Goal: Book appointment/travel/reservation

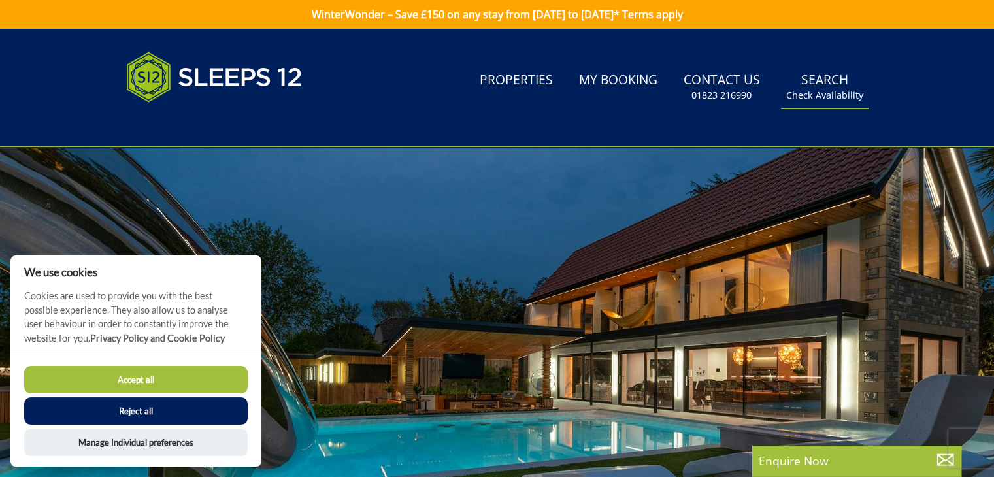
click at [824, 92] on small "Check Availability" at bounding box center [824, 95] width 77 height 13
click at [136, 377] on button "Accept all" at bounding box center [136, 379] width 224 height 27
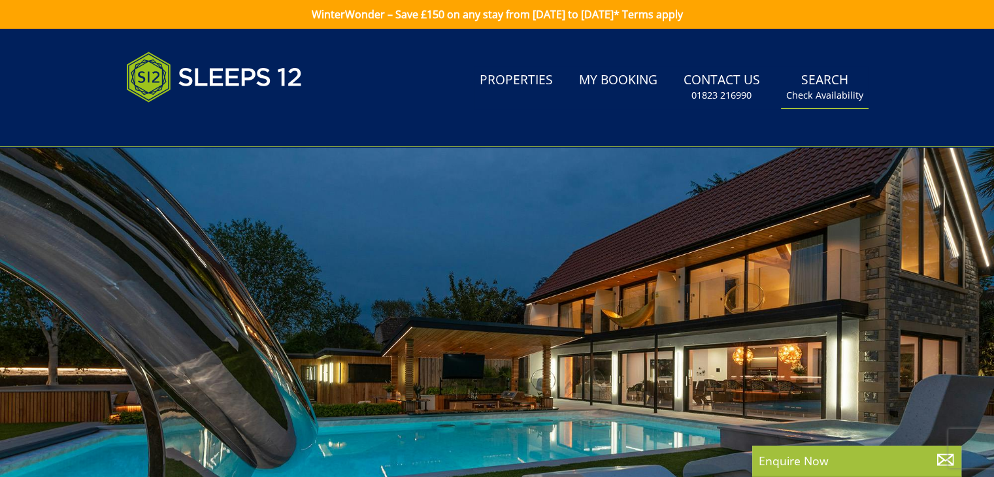
click at [836, 92] on small "Check Availability" at bounding box center [824, 95] width 77 height 13
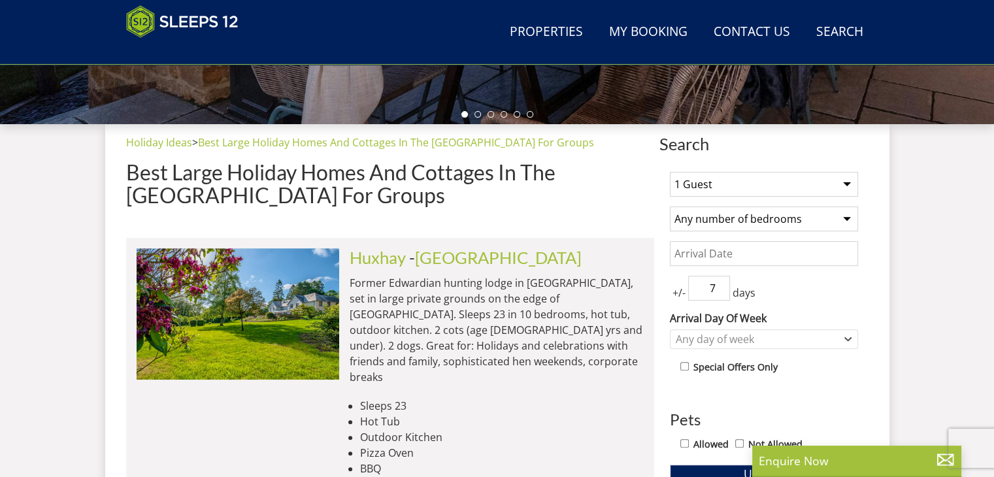
scroll to position [413, 0]
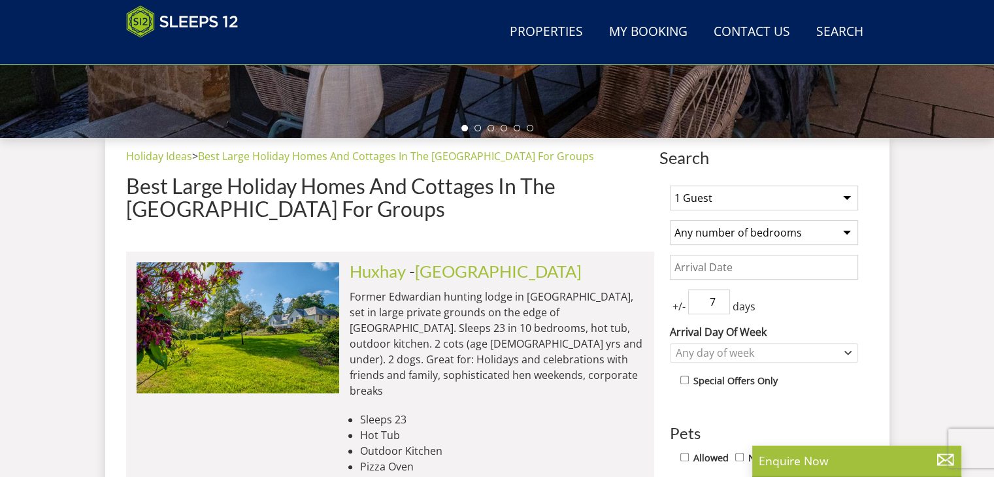
click at [855, 203] on select "1 Guest 2 Guests 3 Guests 4 Guests 5 Guests 6 Guests 7 Guests 8 Guests 9 Guests…" at bounding box center [764, 198] width 188 height 25
select select "6"
click at [670, 186] on select "1 Guest 2 Guests 3 Guests 4 Guests 5 Guests 6 Guests 7 Guests 8 Guests 9 Guests…" at bounding box center [764, 198] width 188 height 25
click at [842, 233] on select "Any number of bedrooms 4 Bedrooms 5 Bedrooms 6 Bedrooms 7 Bedrooms 8 Bedrooms 9…" at bounding box center [764, 232] width 188 height 25
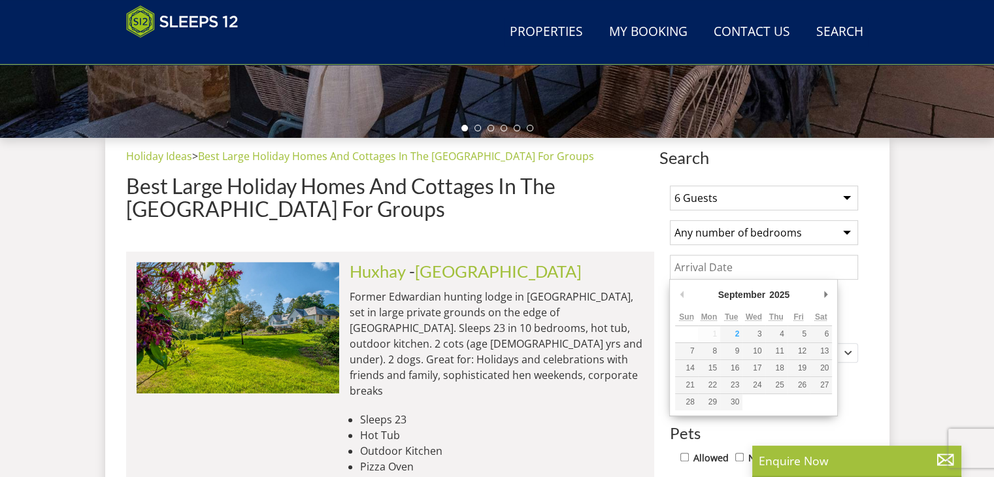
click at [839, 273] on input "Date" at bounding box center [764, 267] width 188 height 25
type input "[DATE]"
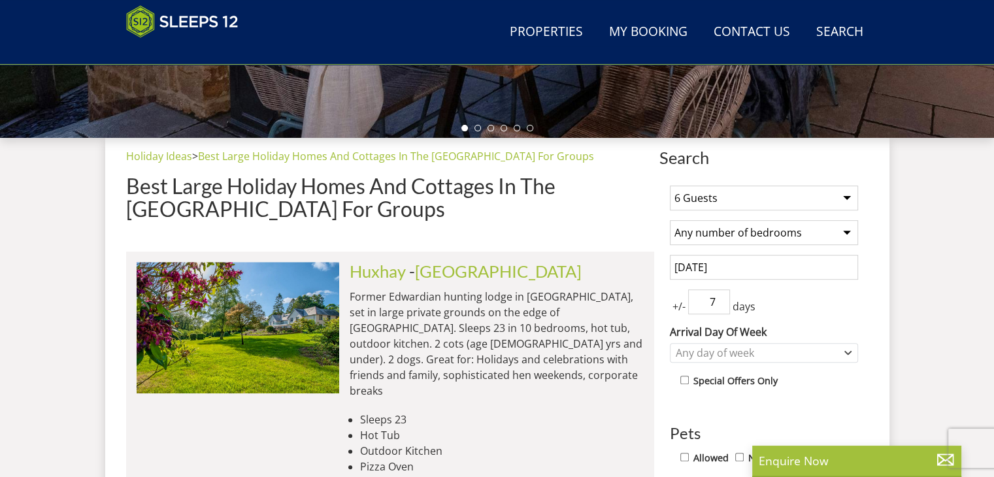
click at [686, 308] on span "+/-" at bounding box center [679, 307] width 18 height 16
drag, startPoint x: 695, startPoint y: 303, endPoint x: 723, endPoint y: 298, distance: 28.5
click at [723, 298] on input "7" at bounding box center [709, 302] width 42 height 25
click at [722, 301] on input "6" at bounding box center [709, 302] width 42 height 25
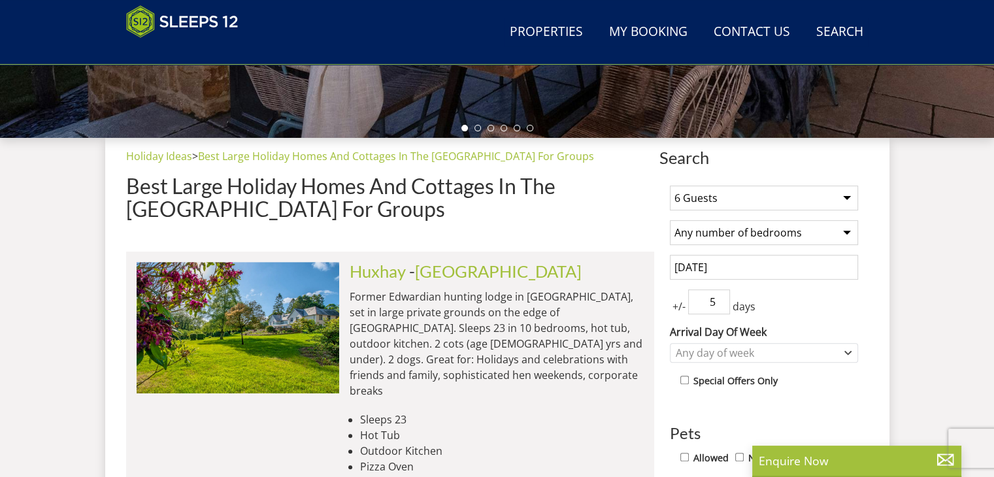
click at [722, 301] on input "5" at bounding box center [709, 302] width 42 height 25
click at [722, 301] on input "4" at bounding box center [709, 302] width 42 height 25
click at [722, 301] on input "3" at bounding box center [709, 302] width 42 height 25
click at [722, 301] on input "2" at bounding box center [709, 302] width 42 height 25
click at [722, 301] on input "1" at bounding box center [709, 302] width 42 height 25
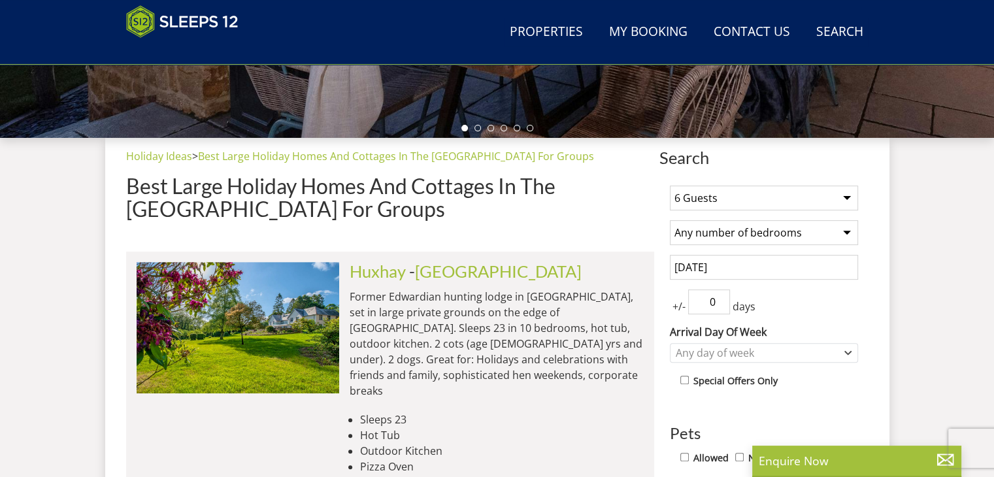
type input "0"
click at [722, 301] on input "0" at bounding box center [709, 302] width 42 height 25
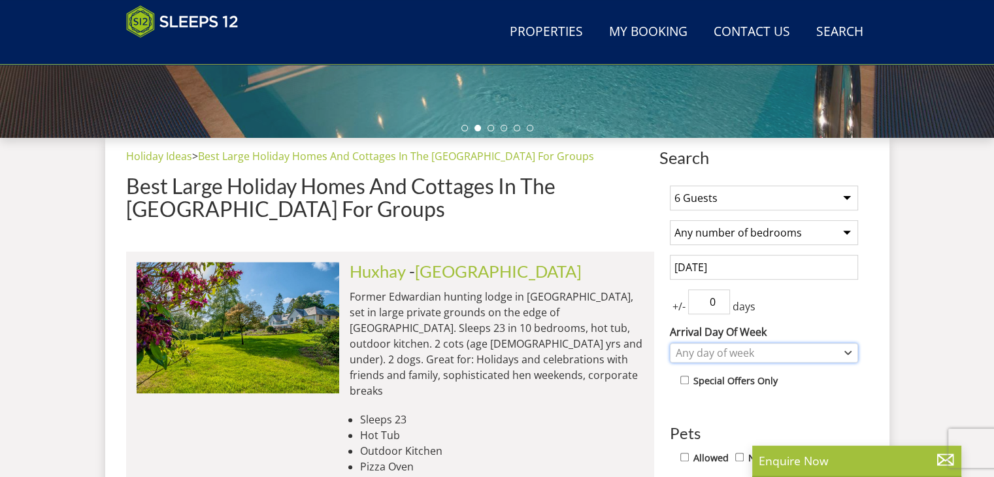
click at [842, 356] on div "Any day of week" at bounding box center [764, 353] width 188 height 20
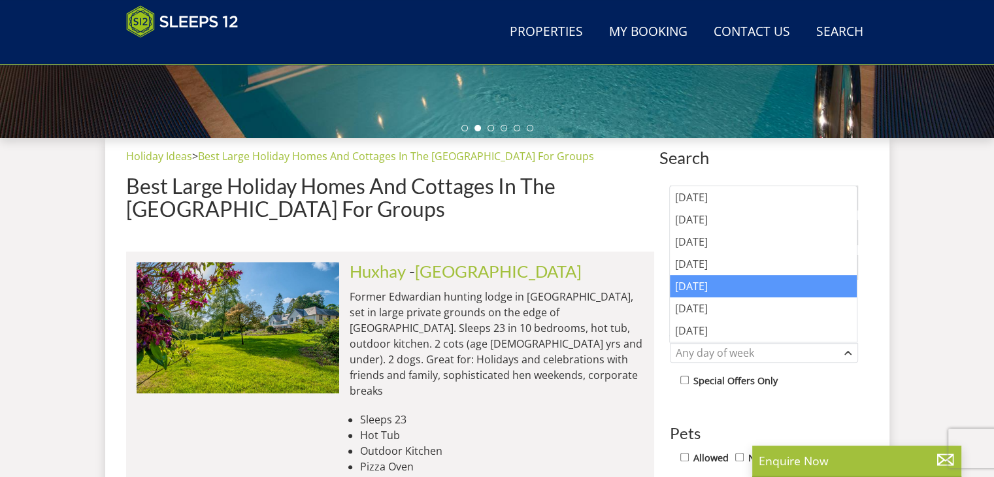
click at [732, 283] on div "[DATE]" at bounding box center [763, 286] width 187 height 22
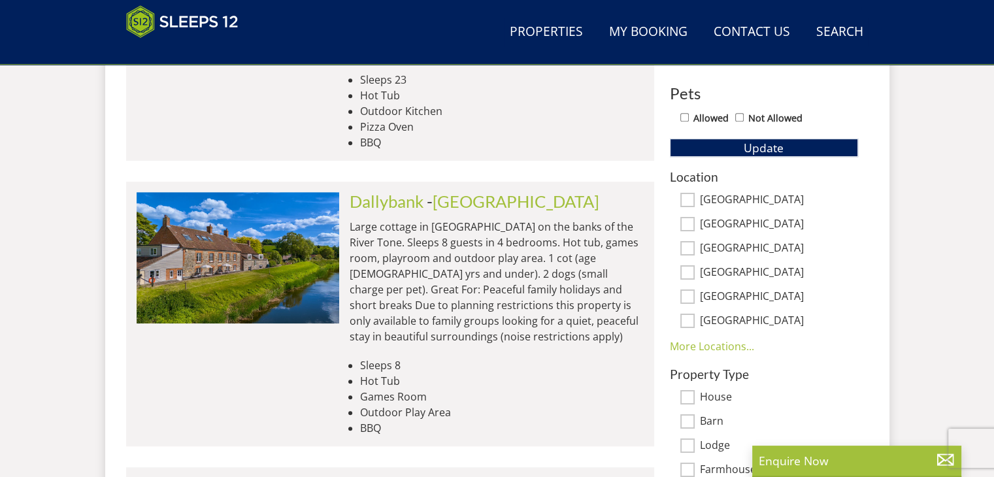
scroll to position [724, 0]
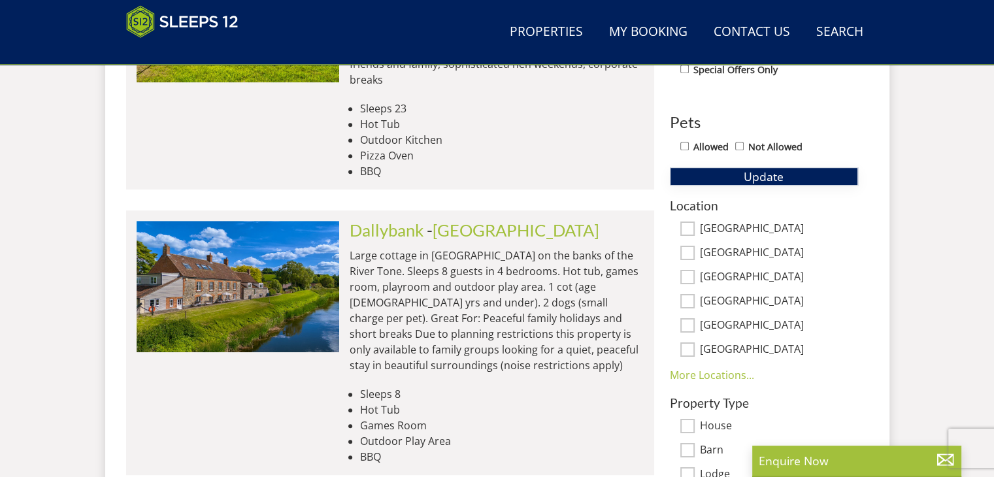
click at [771, 170] on span "Update" at bounding box center [764, 177] width 40 height 16
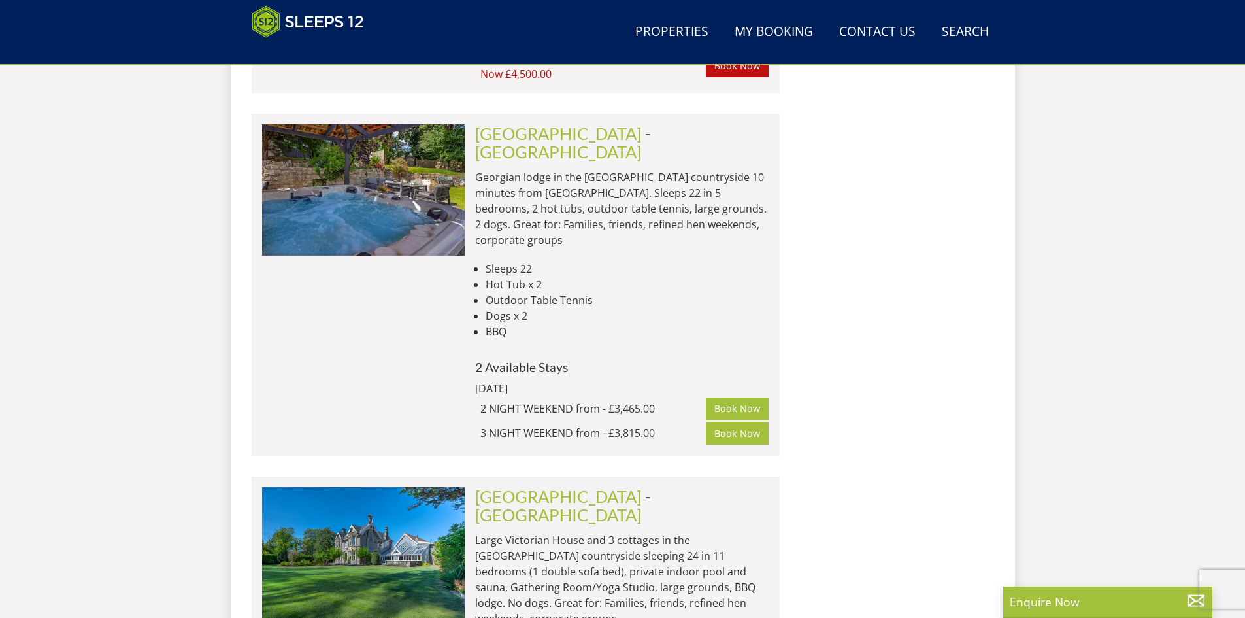
scroll to position [5392, 0]
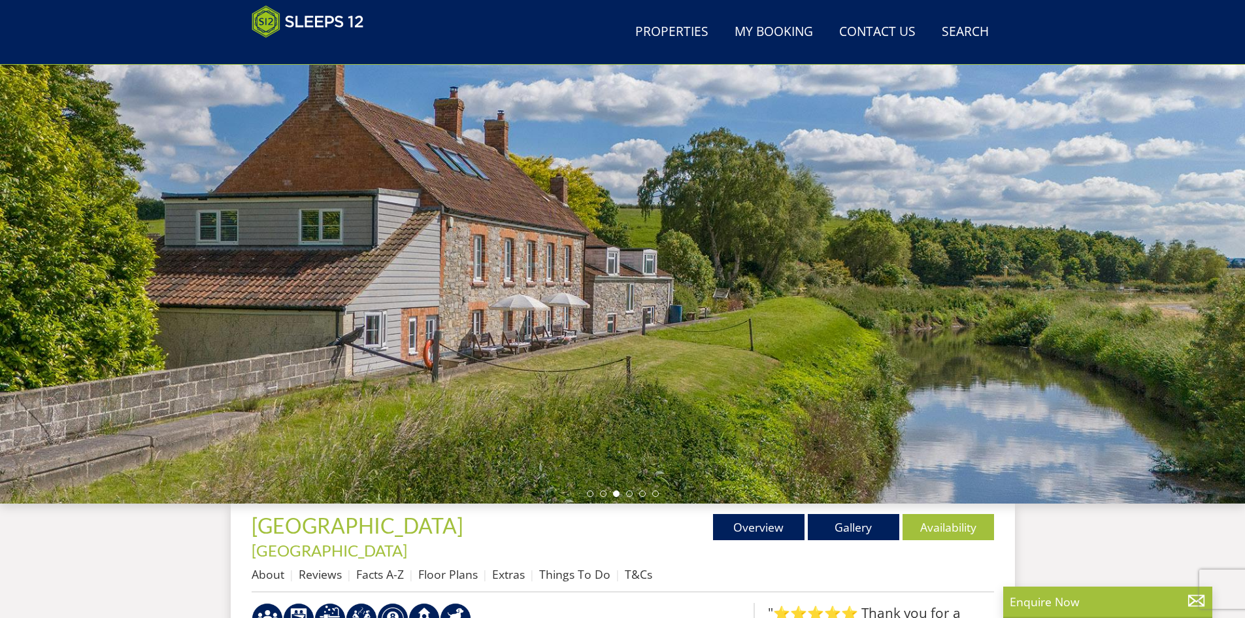
scroll to position [92, 0]
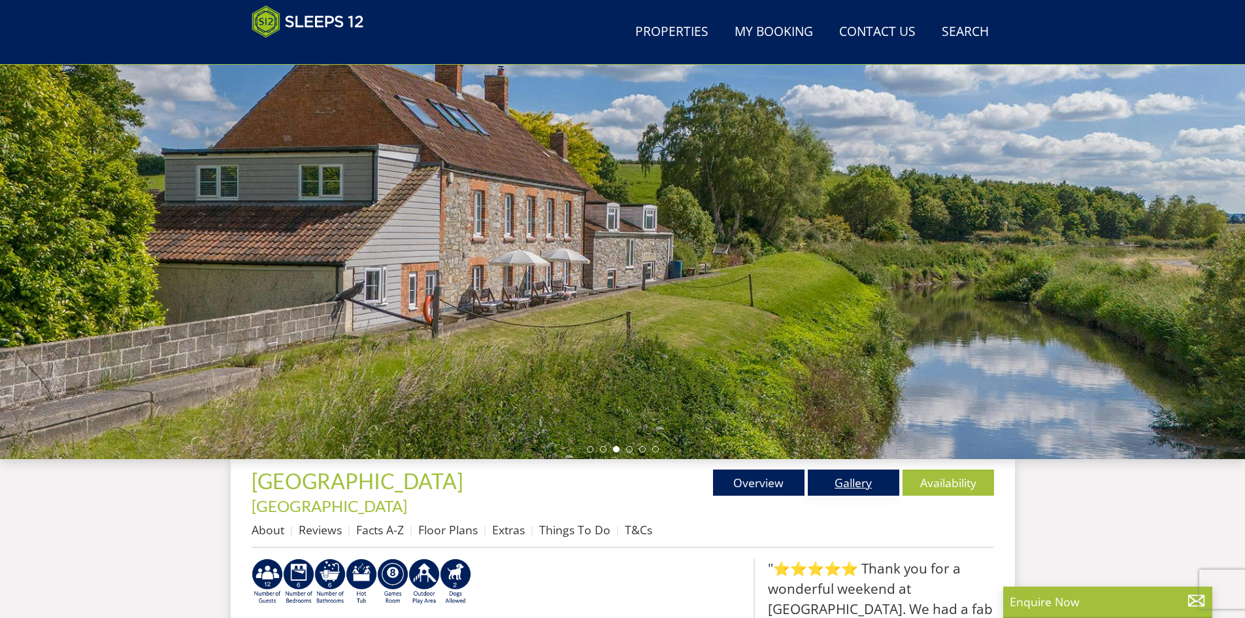
click at [854, 484] on link "Gallery" at bounding box center [854, 482] width 92 height 26
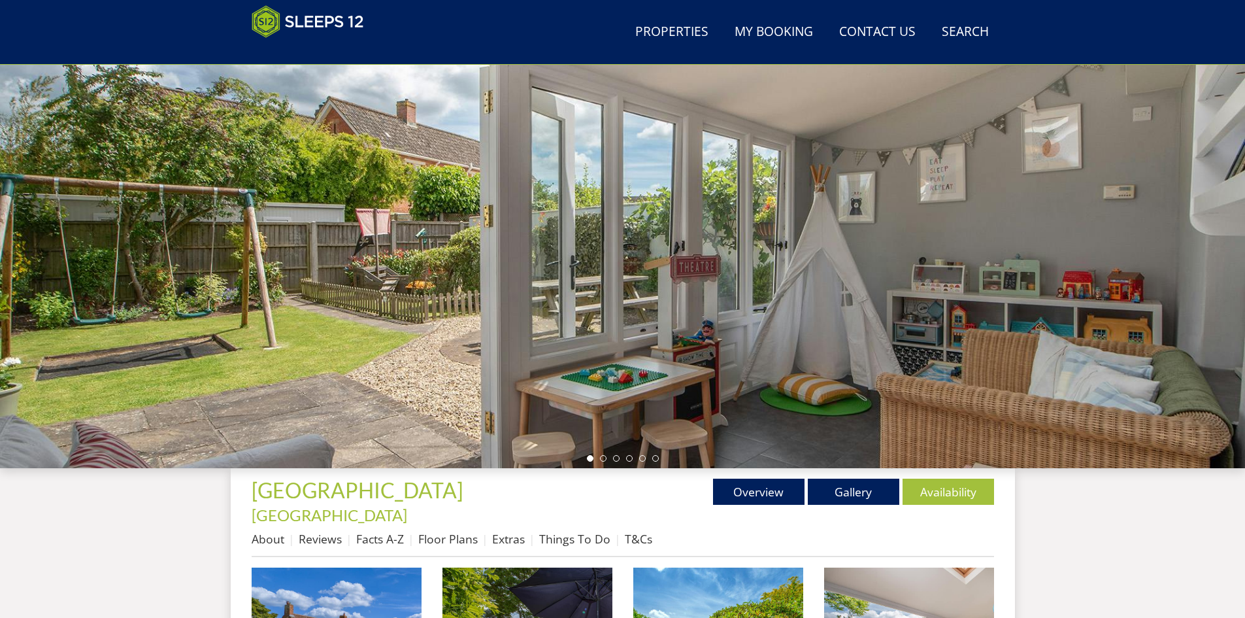
scroll to position [95, 0]
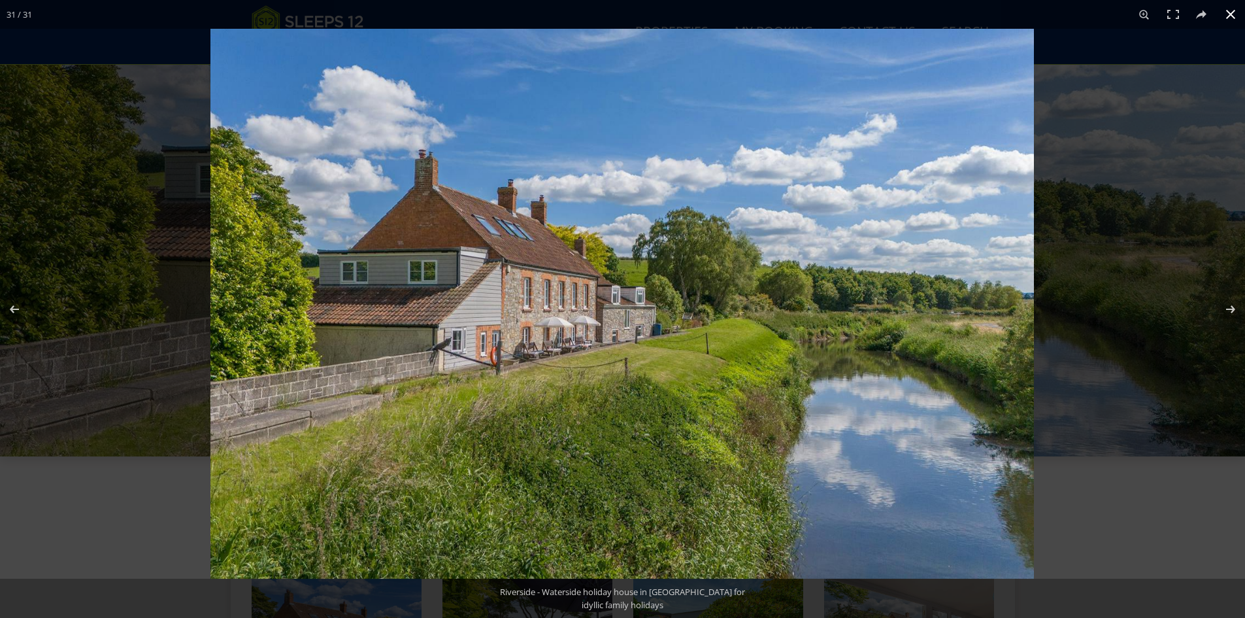
click at [1232, 16] on button at bounding box center [1231, 14] width 29 height 29
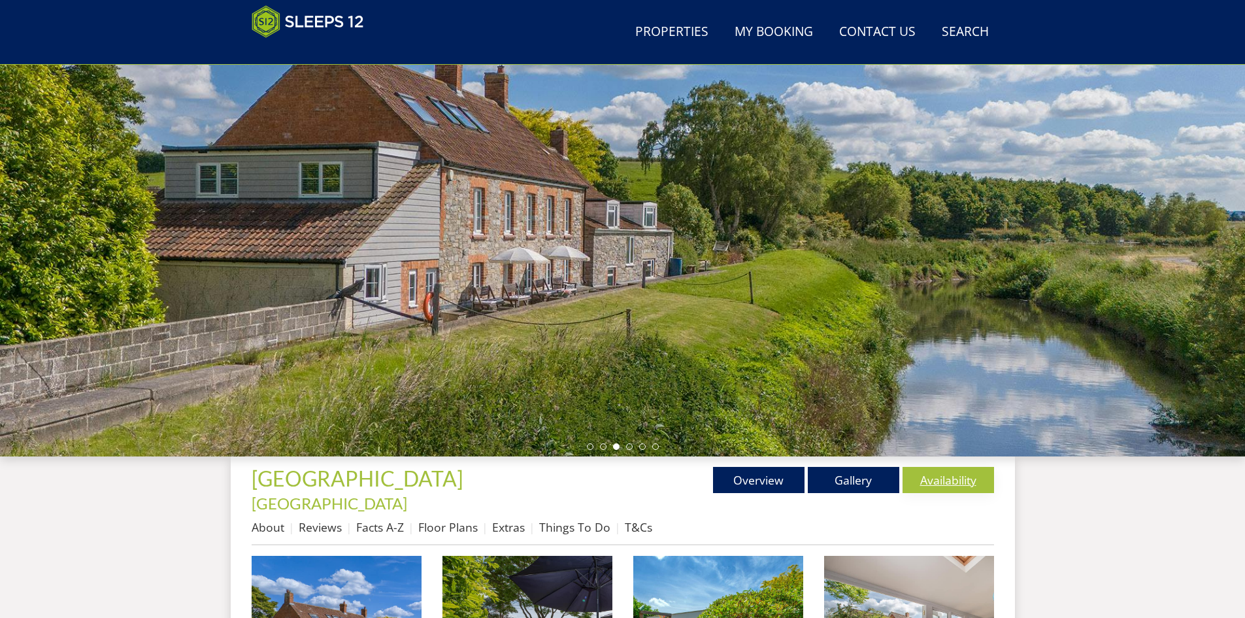
click at [956, 482] on link "Availability" at bounding box center [949, 480] width 92 height 26
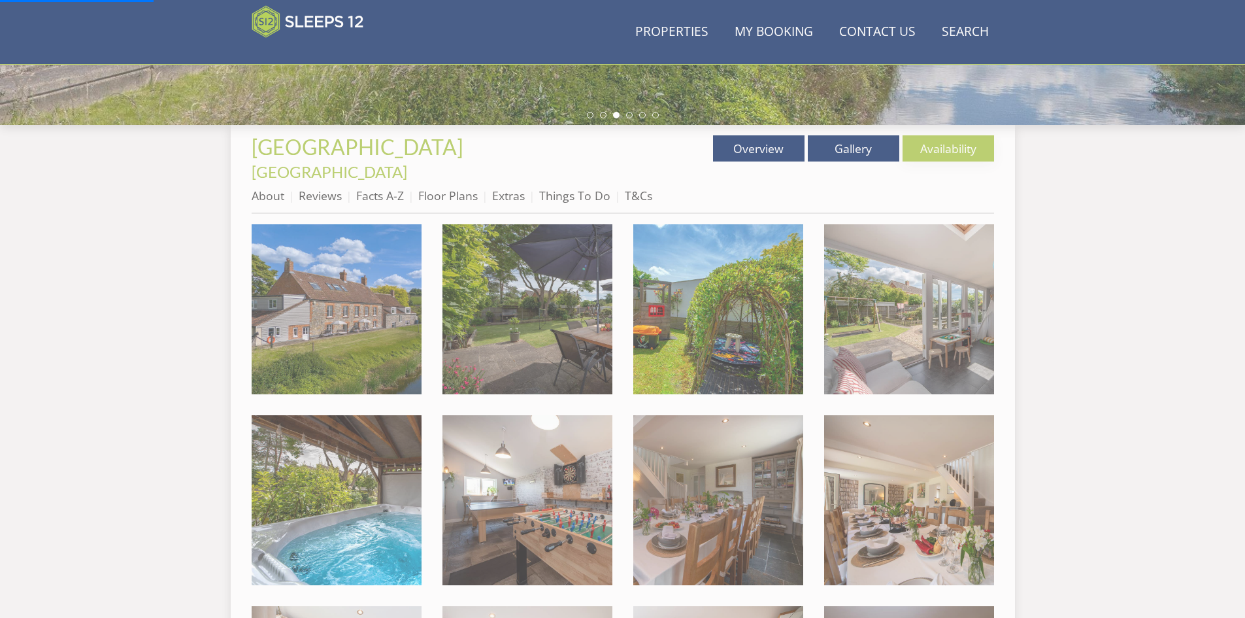
scroll to position [375, 0]
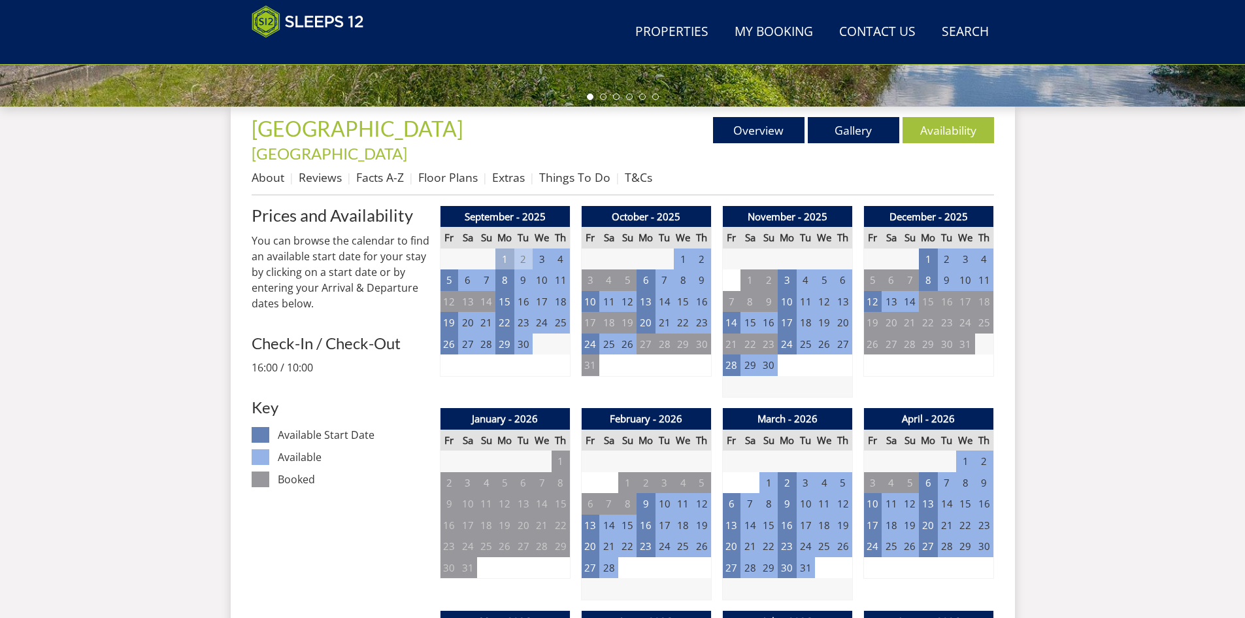
scroll to position [464, 0]
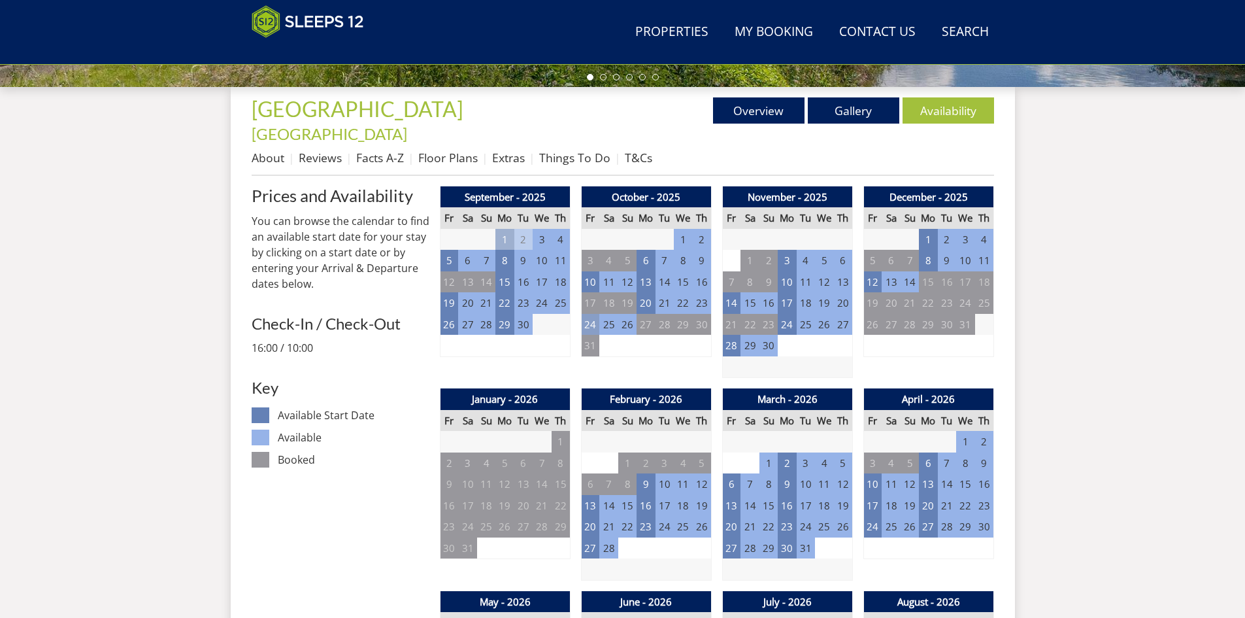
click at [594, 314] on td "24" at bounding box center [590, 325] width 18 height 22
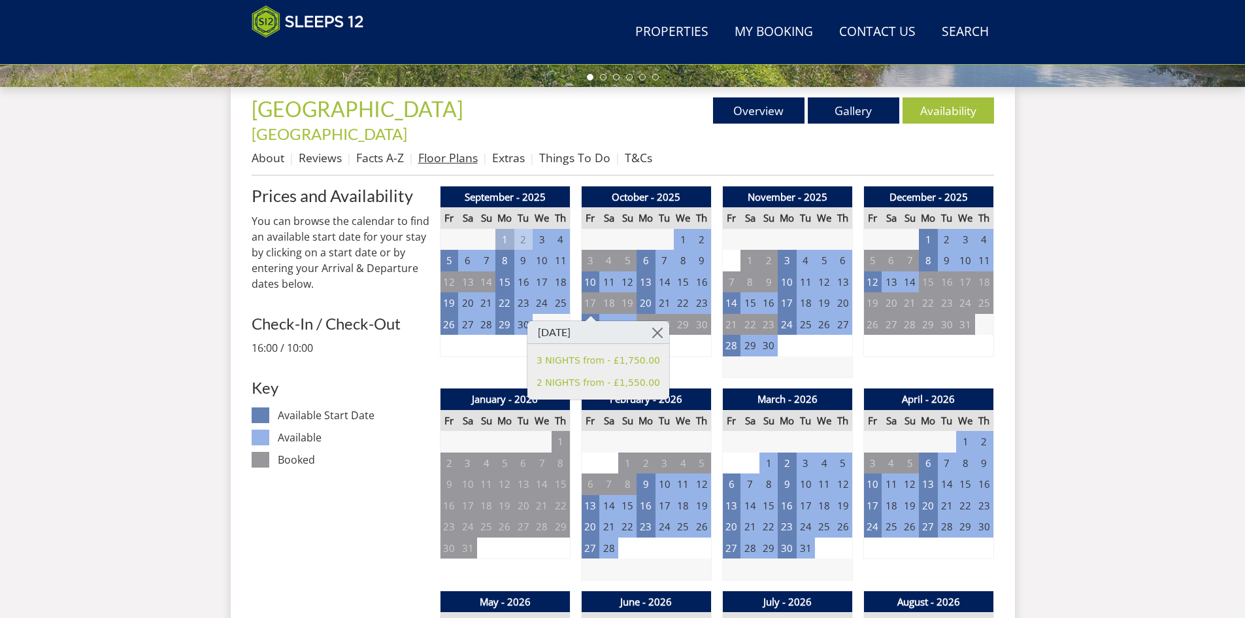
click at [443, 150] on link "Floor Plans" at bounding box center [447, 158] width 59 height 16
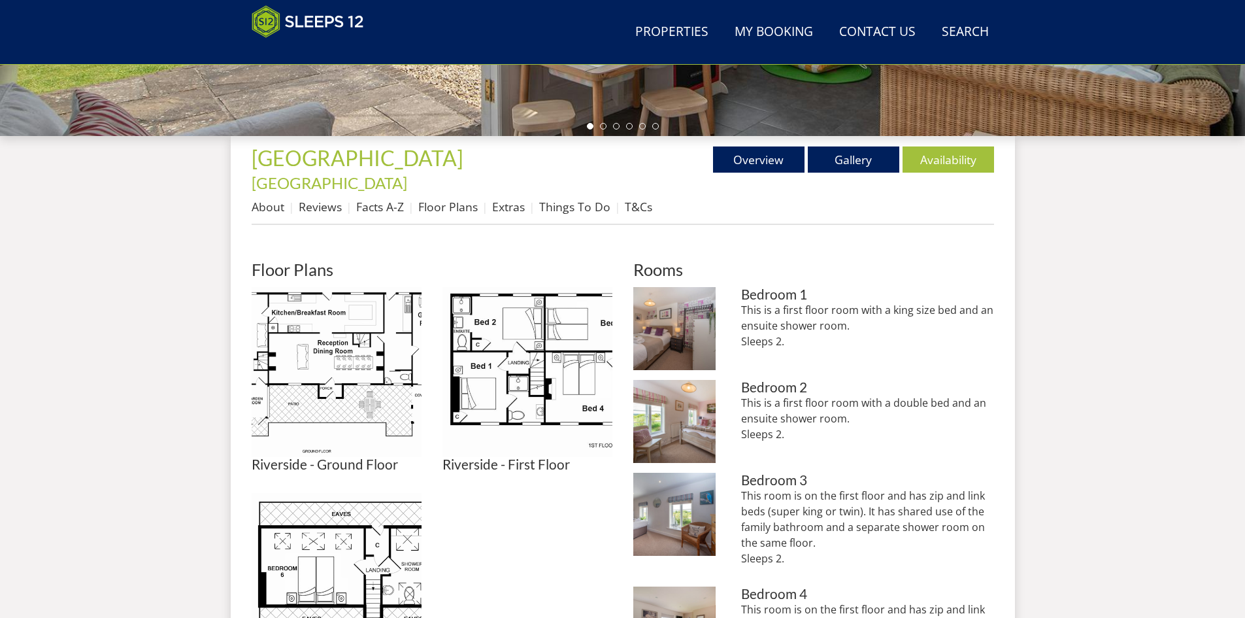
scroll to position [423, 0]
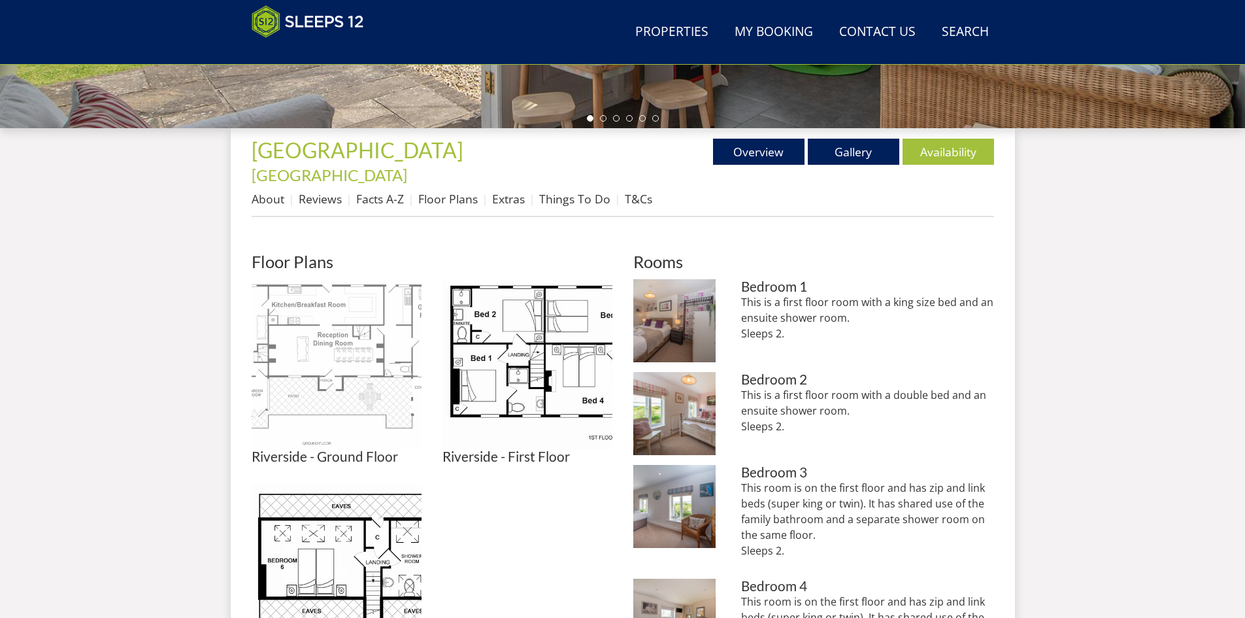
click at [312, 344] on img at bounding box center [337, 364] width 170 height 170
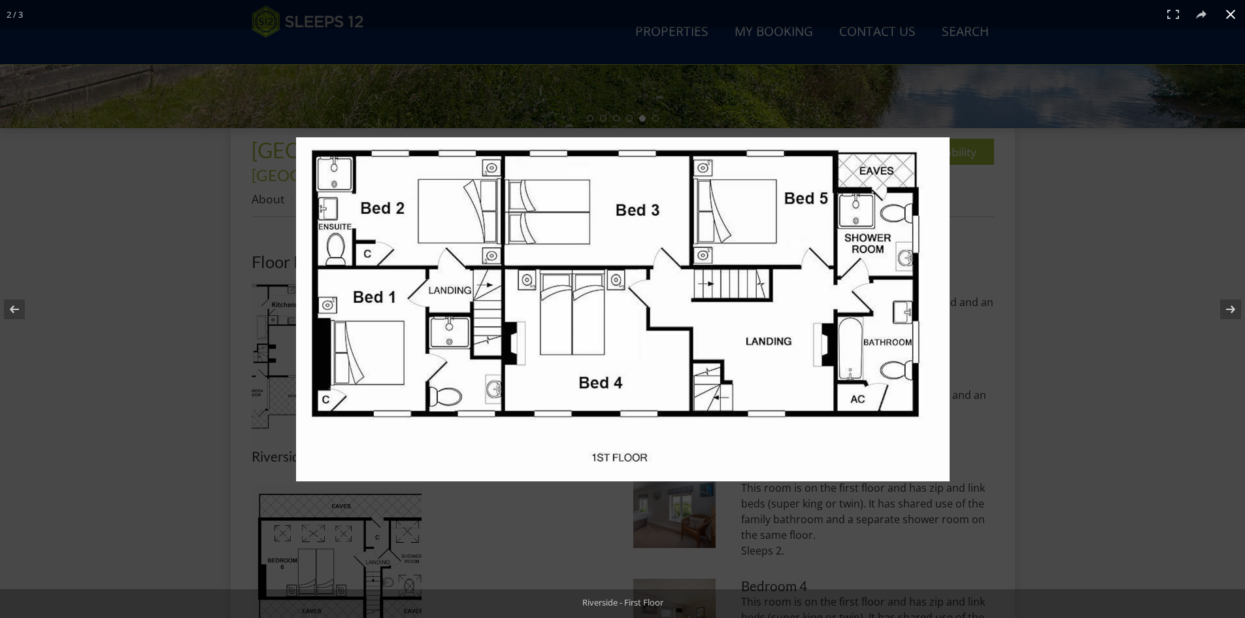
click at [1230, 9] on button at bounding box center [1231, 14] width 29 height 29
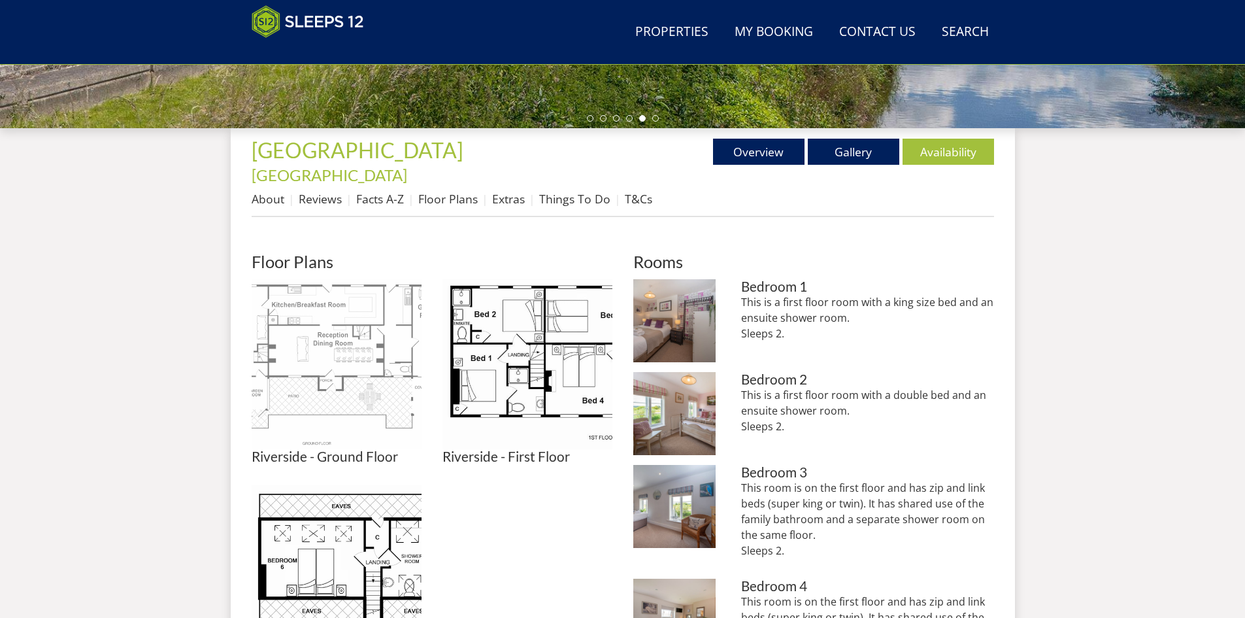
click at [328, 351] on img at bounding box center [337, 364] width 170 height 170
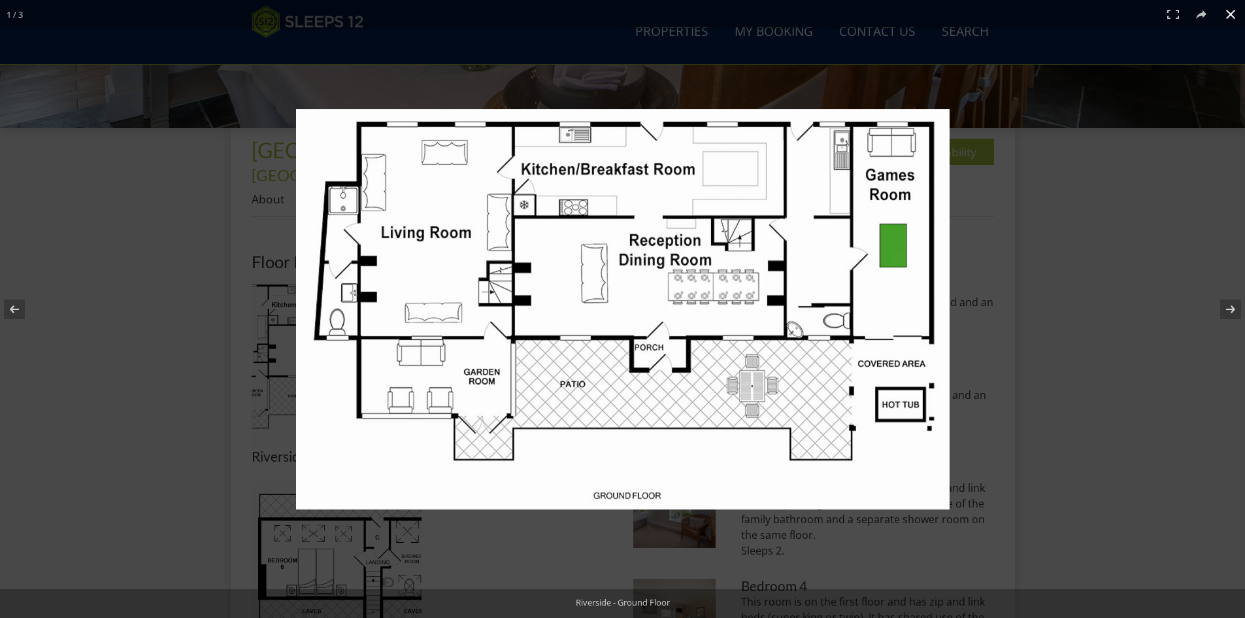
click at [1235, 12] on button at bounding box center [1231, 14] width 29 height 29
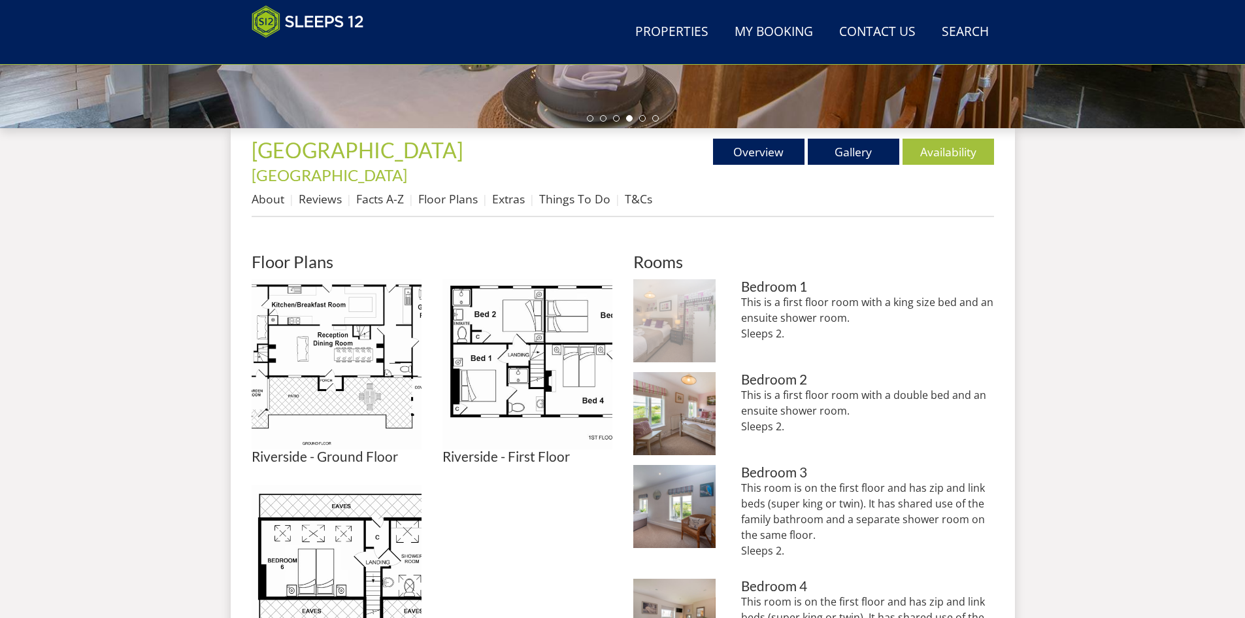
click at [698, 295] on img at bounding box center [674, 320] width 83 height 83
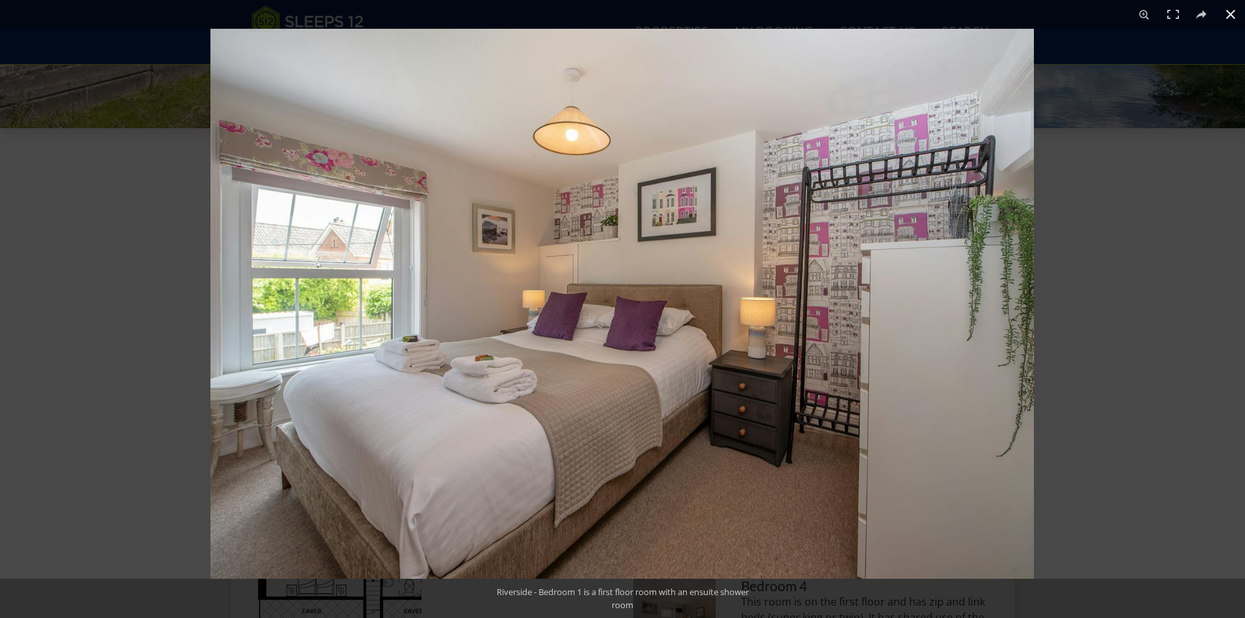
click at [1228, 12] on button at bounding box center [1231, 14] width 29 height 29
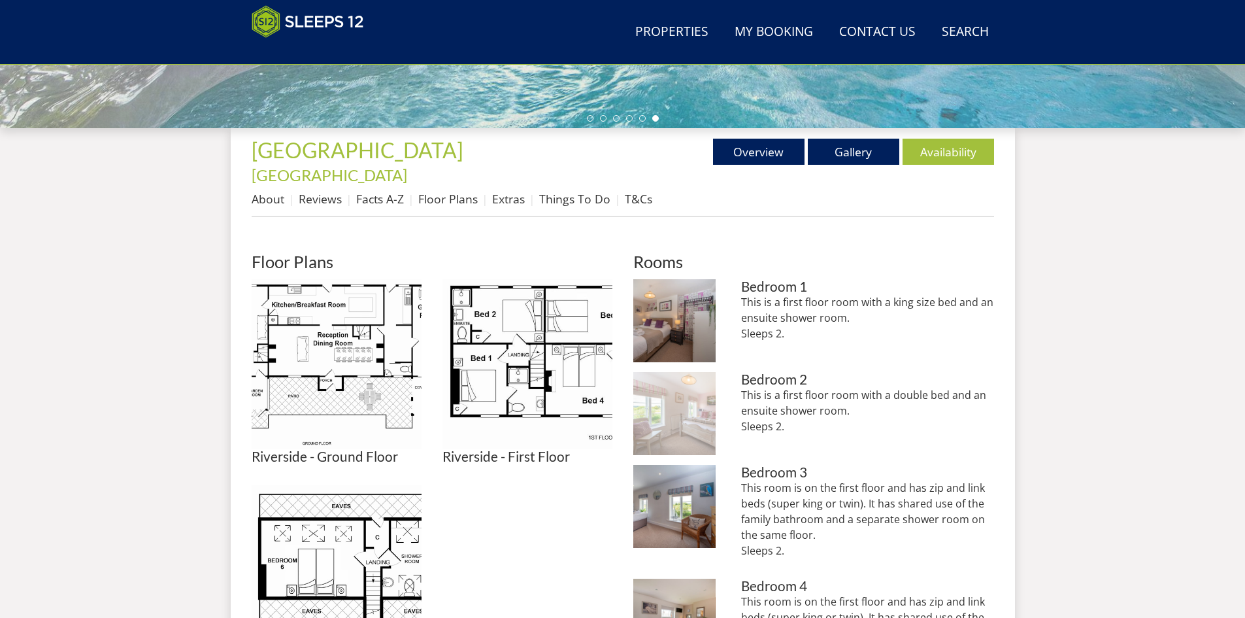
click at [704, 384] on img at bounding box center [674, 413] width 83 height 83
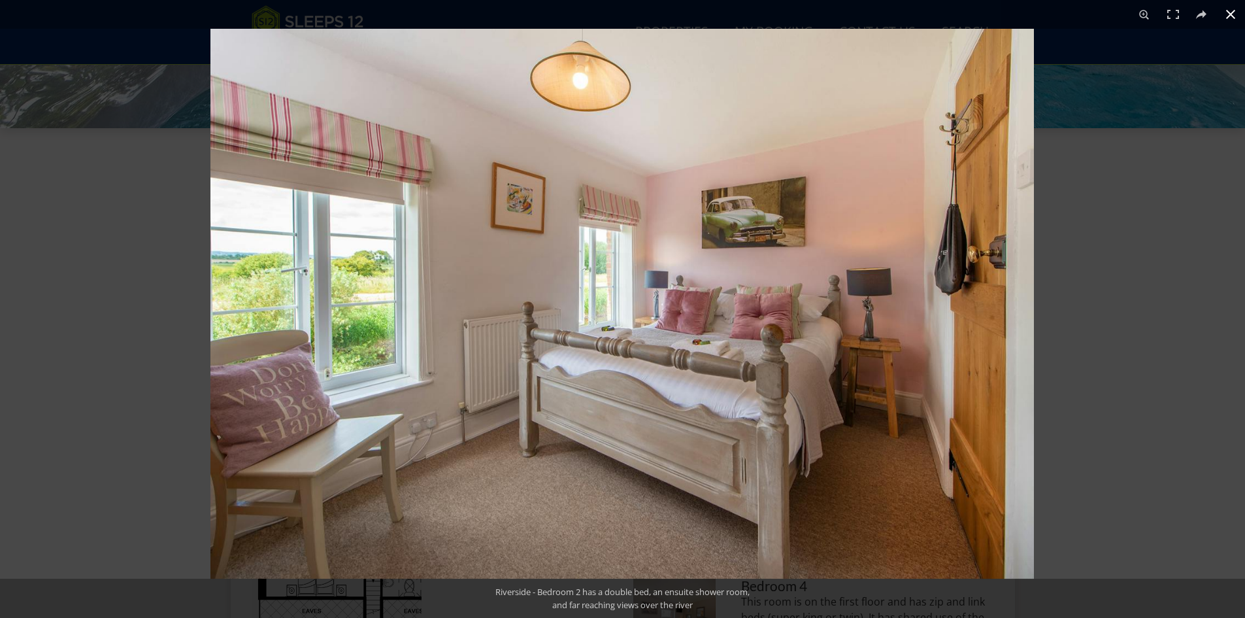
click at [1230, 14] on button at bounding box center [1231, 14] width 29 height 29
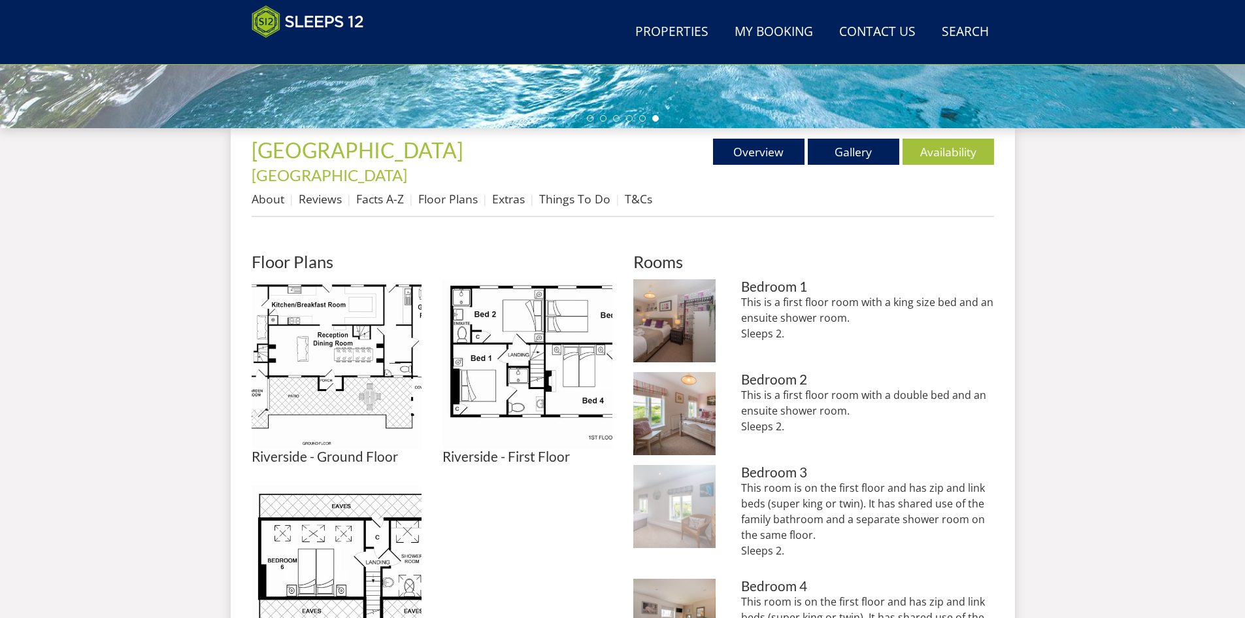
click at [688, 491] on img at bounding box center [674, 506] width 83 height 83
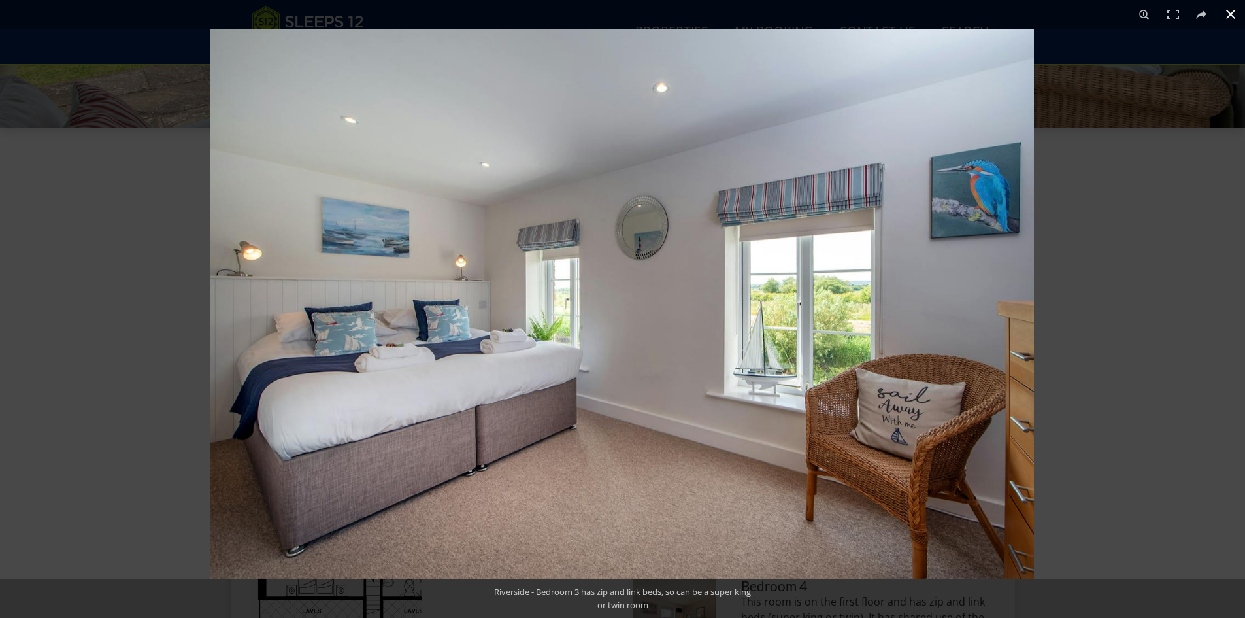
click at [1226, 19] on button at bounding box center [1231, 14] width 29 height 29
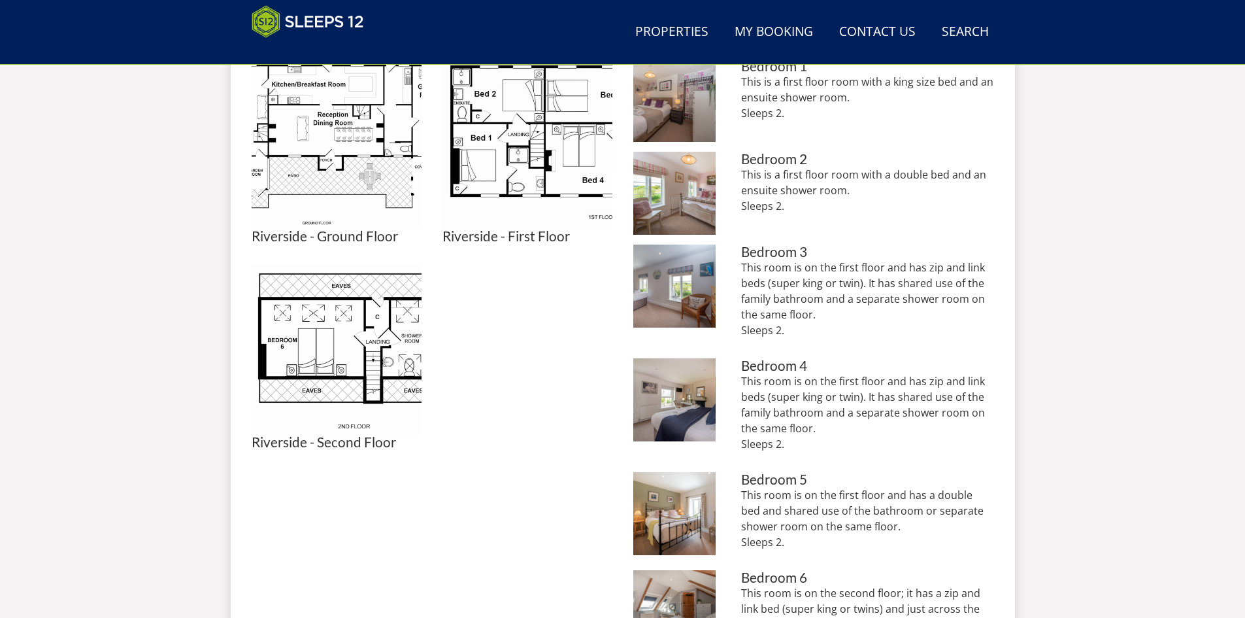
scroll to position [648, 0]
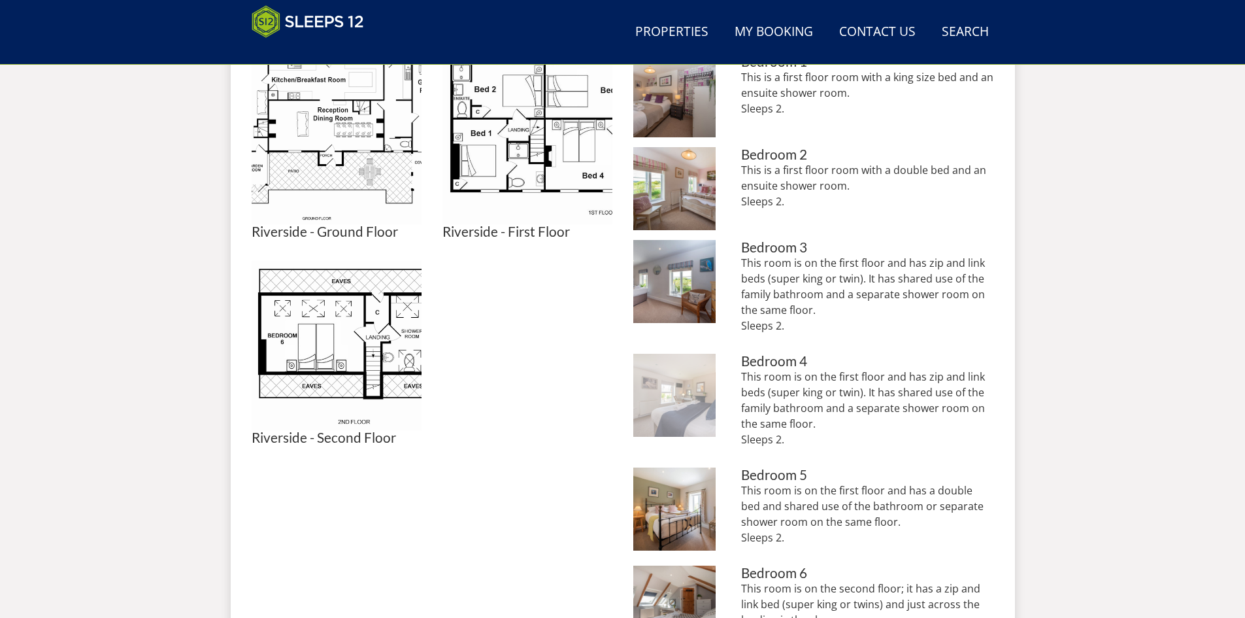
click at [676, 376] on img at bounding box center [674, 395] width 83 height 83
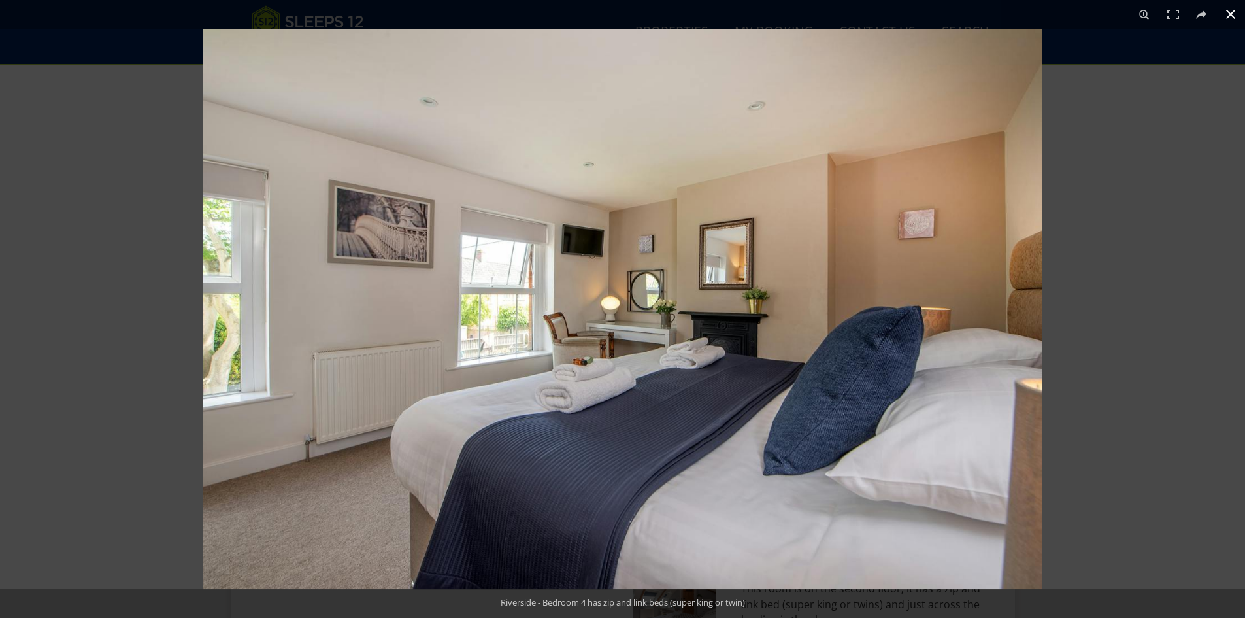
click at [1231, 17] on button at bounding box center [1231, 14] width 29 height 29
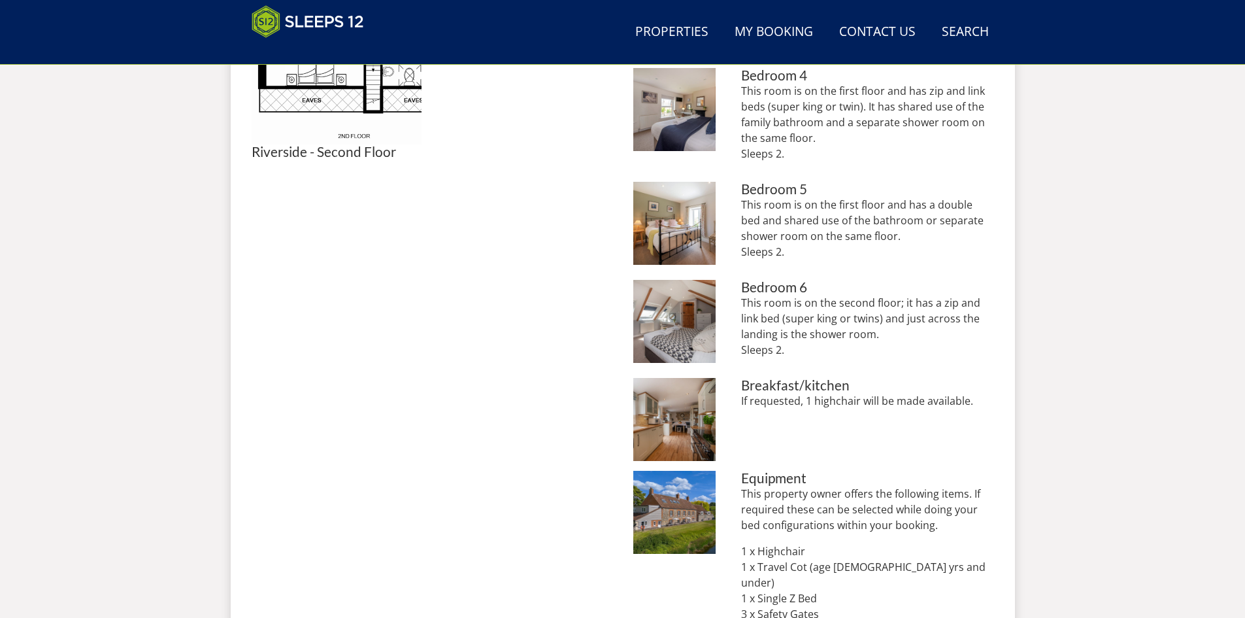
scroll to position [935, 0]
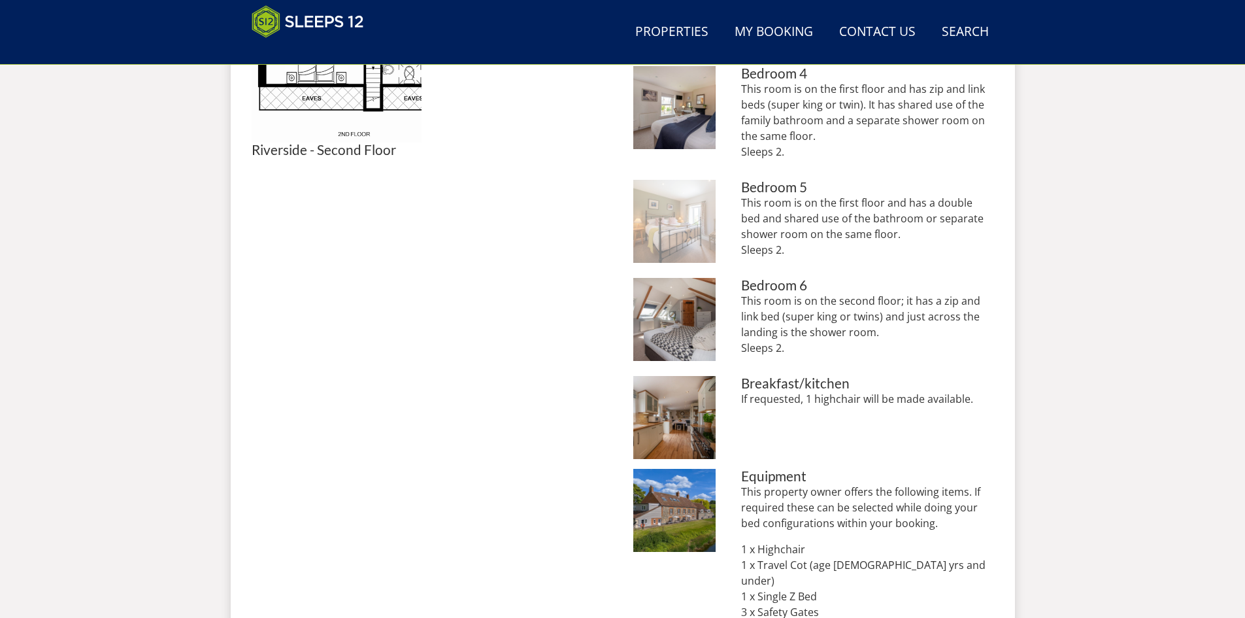
click at [669, 218] on img at bounding box center [674, 221] width 83 height 83
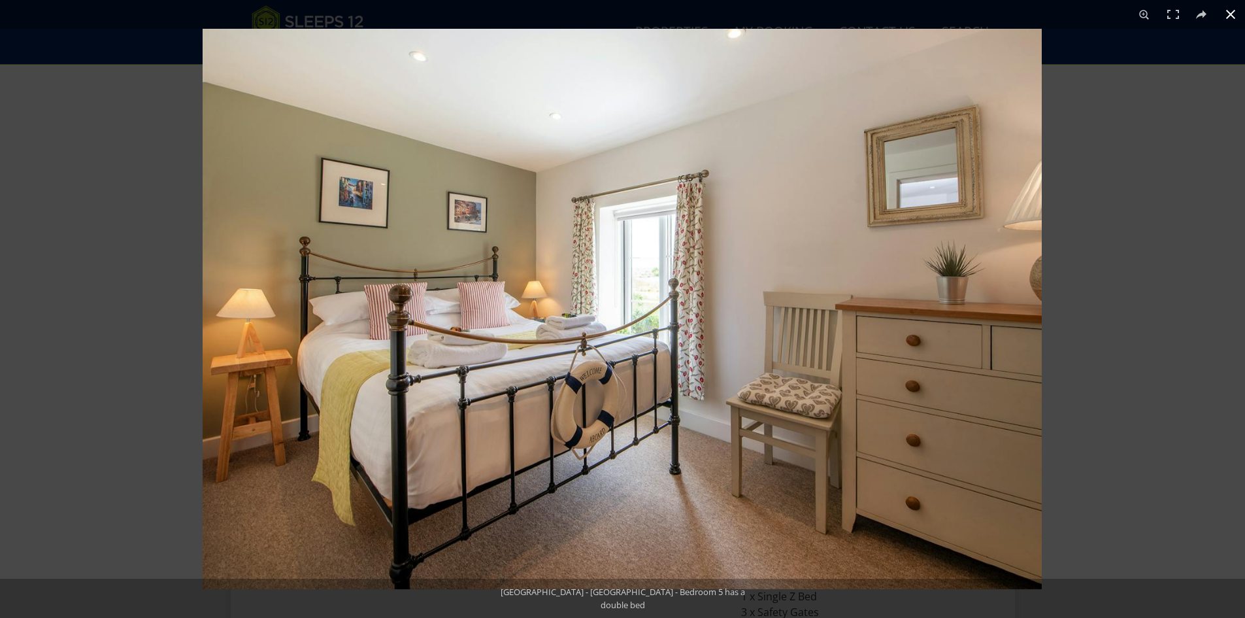
click at [1228, 15] on button at bounding box center [1231, 14] width 29 height 29
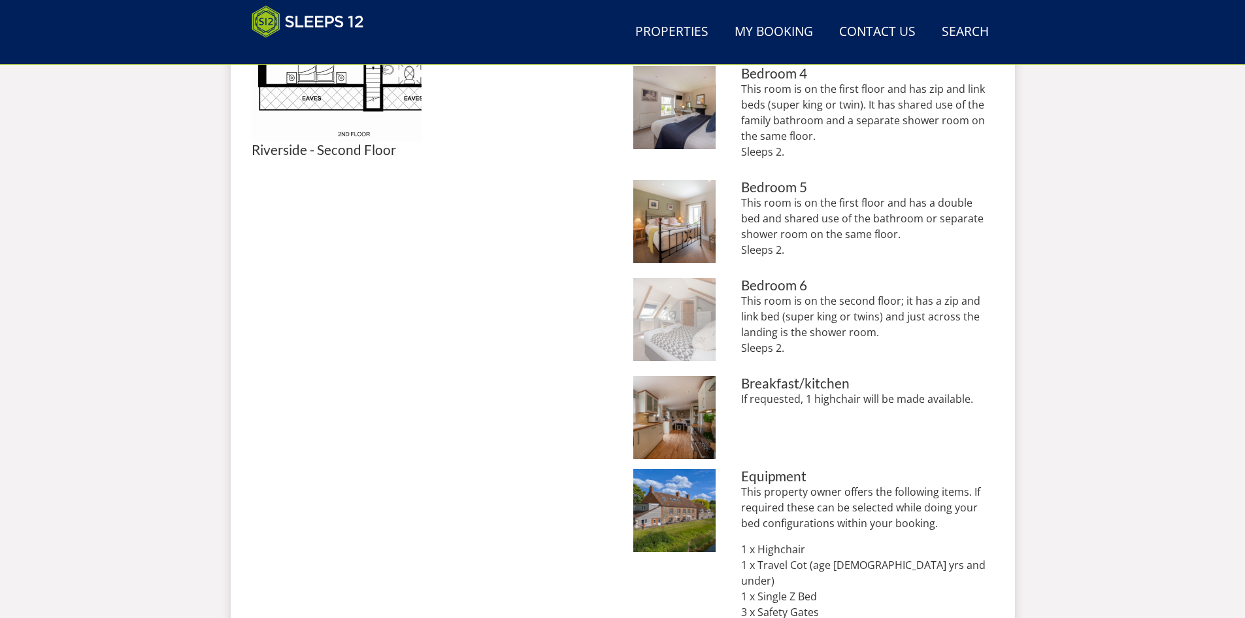
click at [673, 297] on img at bounding box center [674, 319] width 83 height 83
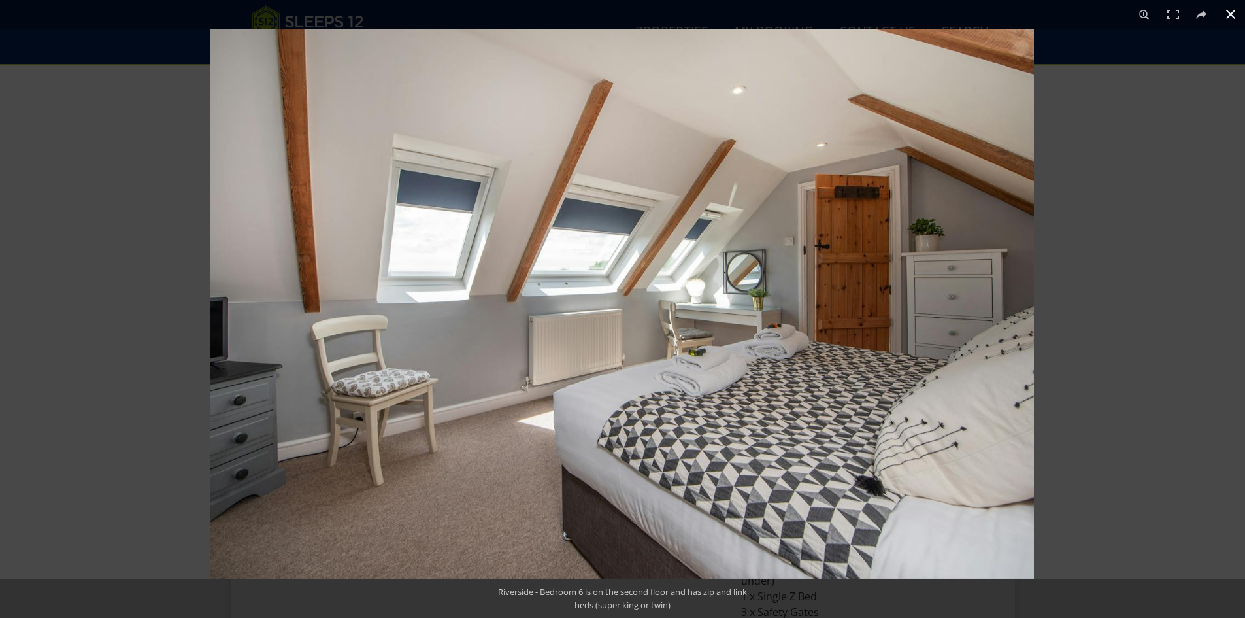
click at [1232, 18] on button at bounding box center [1231, 14] width 29 height 29
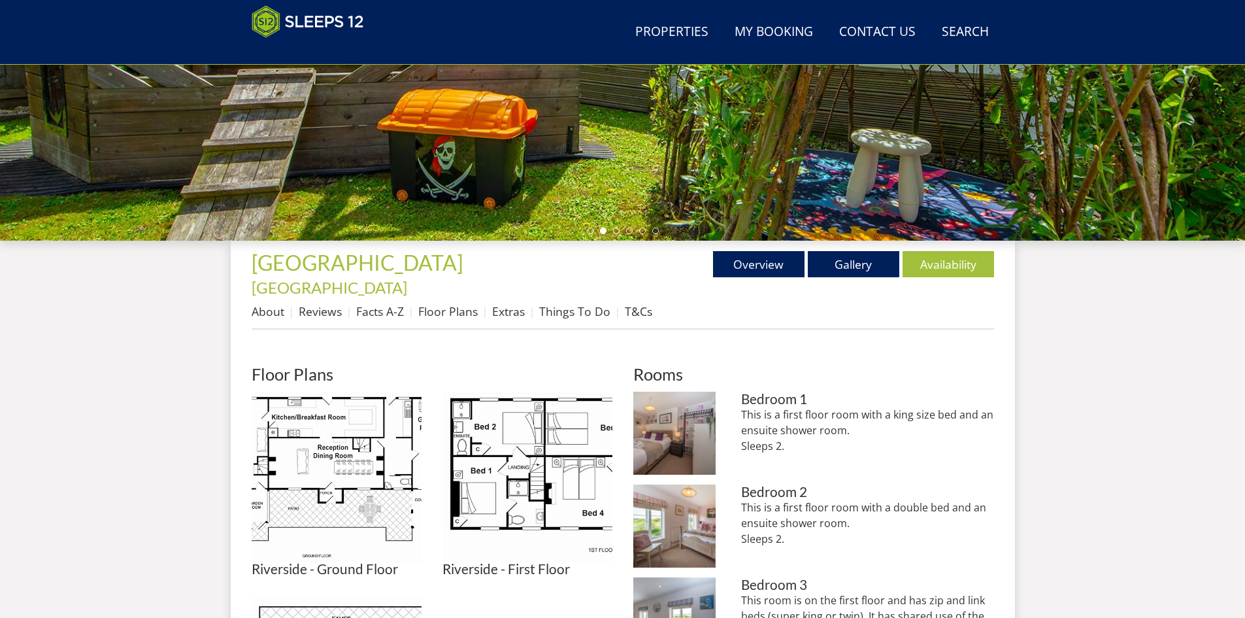
scroll to position [305, 0]
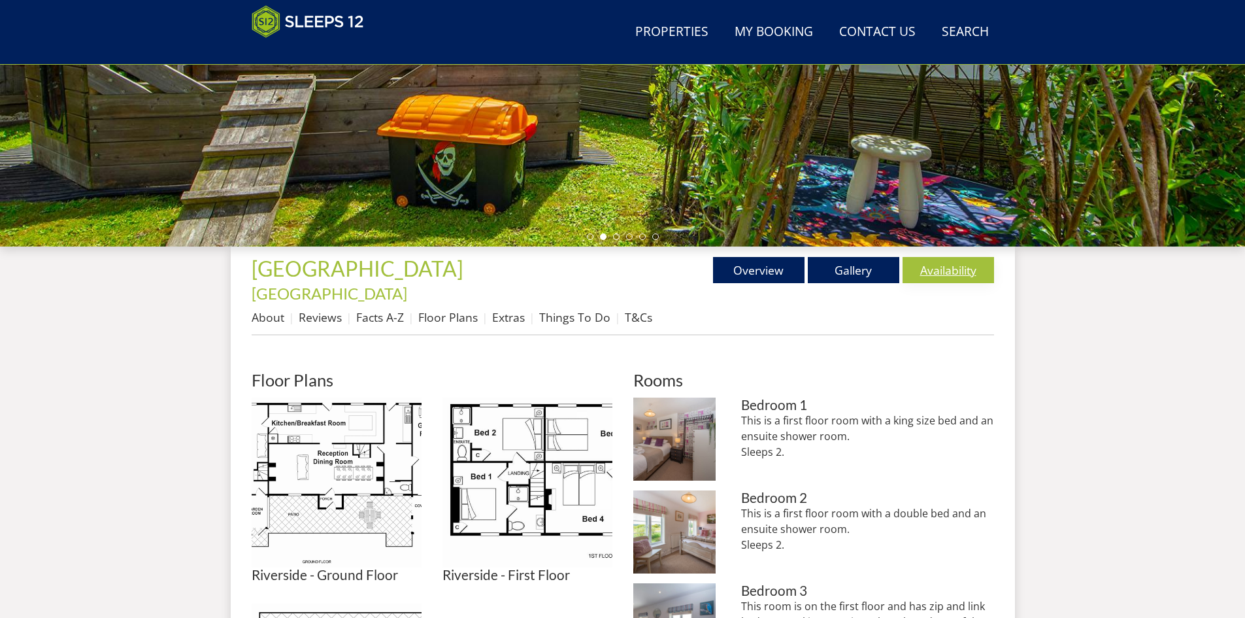
click at [931, 273] on link "Availability" at bounding box center [949, 270] width 92 height 26
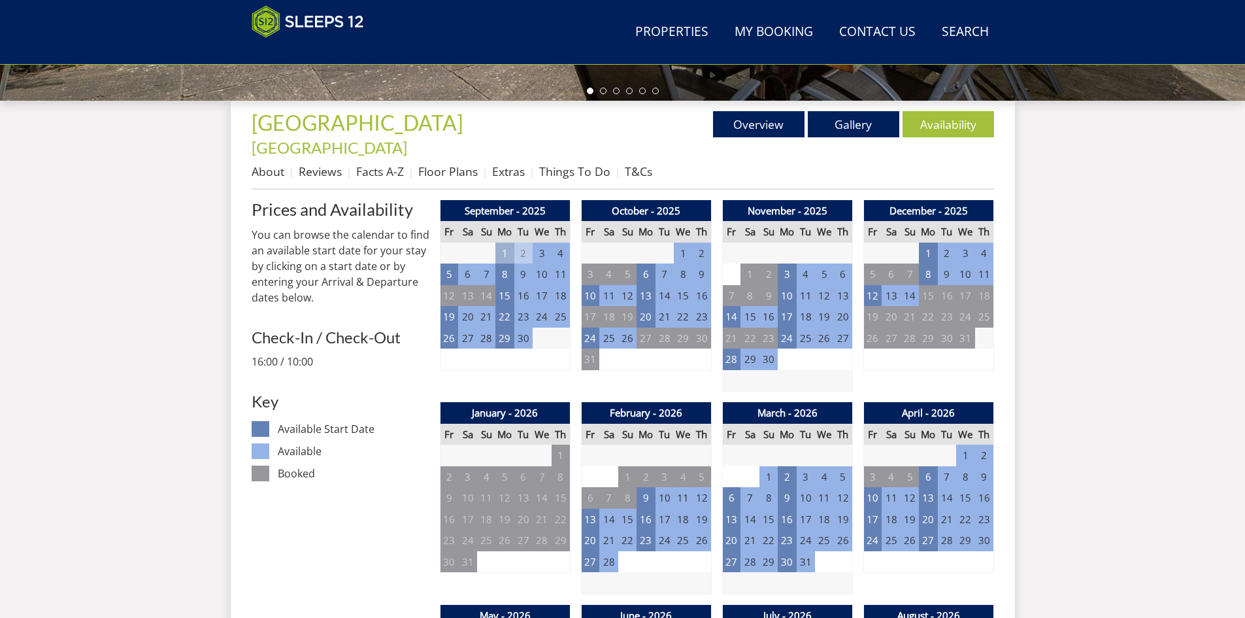
scroll to position [437, 0]
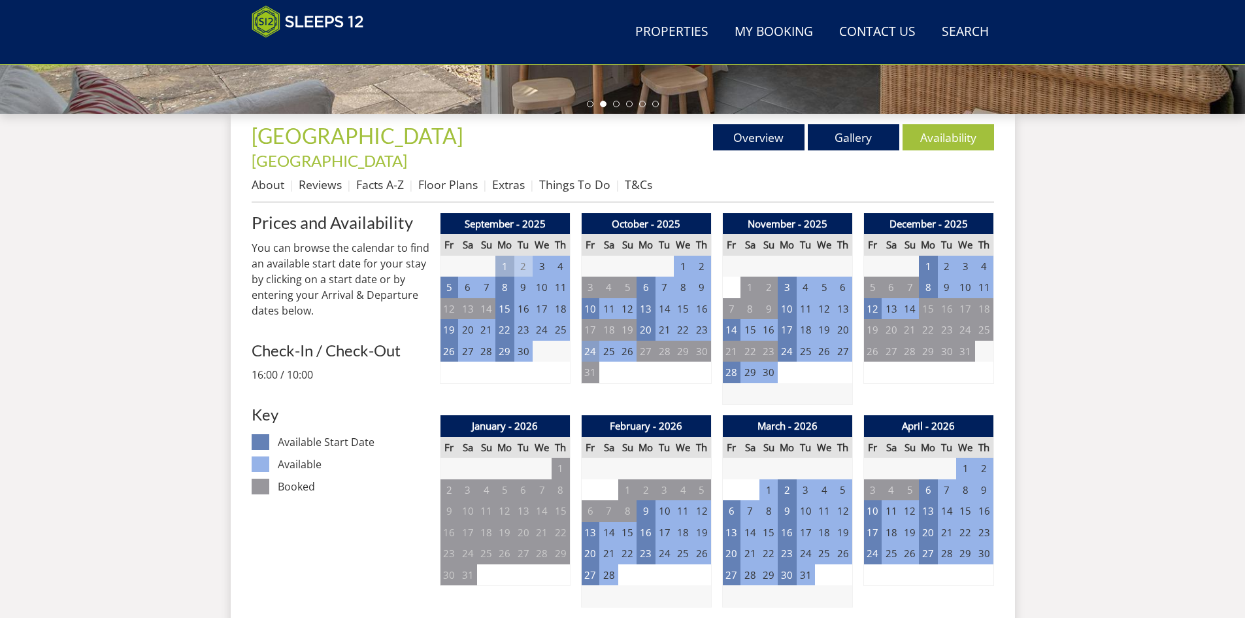
click at [585, 341] on td "24" at bounding box center [590, 352] width 18 height 22
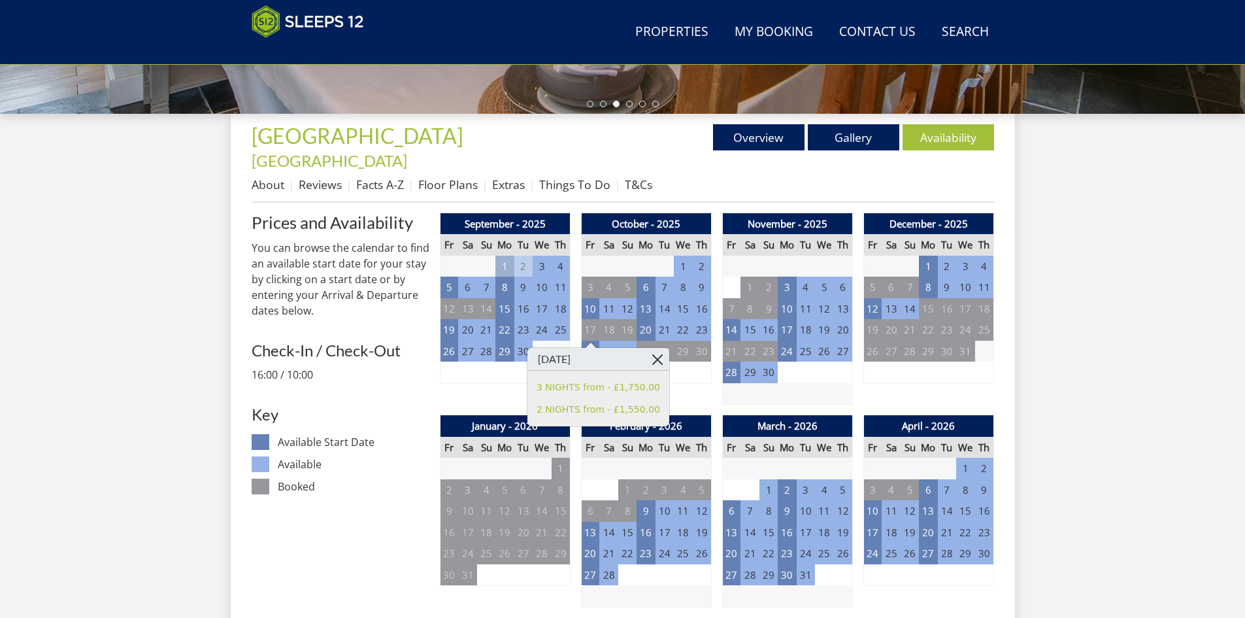
click at [647, 361] on link at bounding box center [658, 359] width 23 height 23
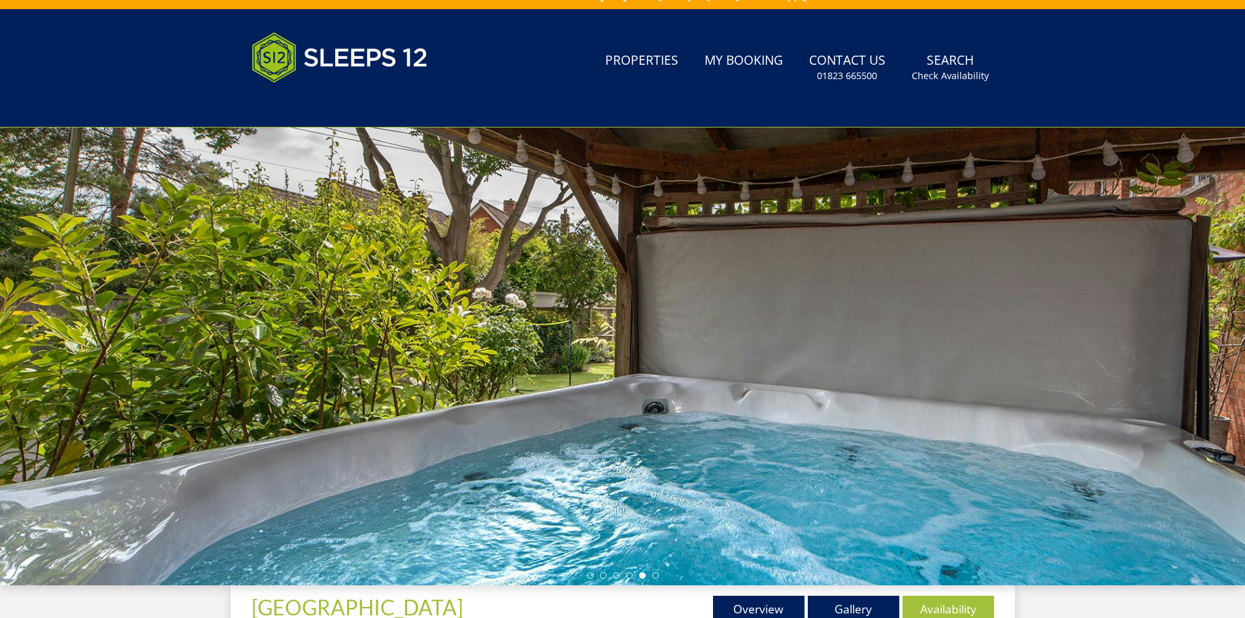
scroll to position [23, 0]
